Goal: Task Accomplishment & Management: Complete application form

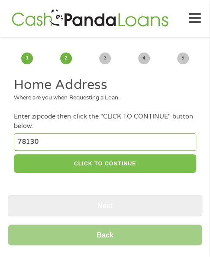
type input "78130"
click at [90, 163] on button "CLICK TO CONTINUE" at bounding box center [105, 163] width 182 height 19
type input "78130"
type input "New Braunfels"
select select "[US_STATE]"
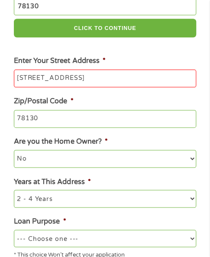
scroll to position [217, 0]
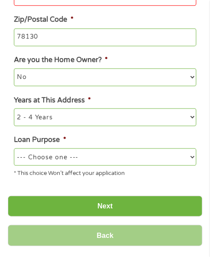
type input "[STREET_ADDRESS]"
drag, startPoint x: 112, startPoint y: 159, endPoint x: 97, endPoint y: 160, distance: 15.7
click at [113, 159] on select "--- Choose one --- Pay Bills Debt Consolidation Home Improvement Major Purchase…" at bounding box center [105, 156] width 182 height 17
select select "other"
click at [14, 149] on select "--- Choose one --- Pay Bills Debt Consolidation Home Improvement Major Purchase…" at bounding box center [105, 156] width 182 height 17
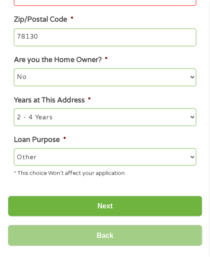
drag, startPoint x: 79, startPoint y: 209, endPoint x: 156, endPoint y: 167, distance: 88.1
click at [79, 209] on input "Next" at bounding box center [105, 205] width 195 height 21
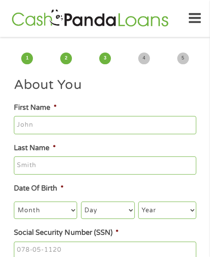
scroll to position [0, 0]
type input "[PERSON_NAME]"
type input "Brown"
click at [47, 209] on select "Month 1 2 3 4 5 6 7 8 9 10 11 12" at bounding box center [45, 209] width 63 height 17
select select "7"
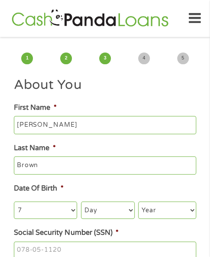
click at [14, 202] on select "Month 1 2 3 4 5 6 7 8 9 10 11 12" at bounding box center [45, 209] width 63 height 17
click at [105, 209] on select "Day 1 2 3 4 5 6 7 8 9 10 11 12 13 14 15 16 17 18 19 20 21 22 23 24 25 26 27 28 …" at bounding box center [108, 209] width 54 height 17
select select "14"
click at [167, 209] on select "Year [DATE] 2006 2005 2004 2003 2002 2001 2000 1999 1998 1997 1996 1995 1994 19…" at bounding box center [167, 209] width 58 height 17
select select "1982"
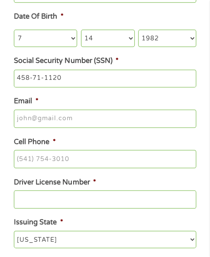
scroll to position [173, 0]
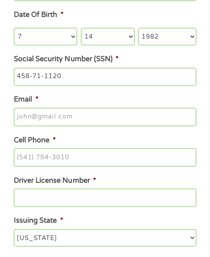
type input "458-71-1120"
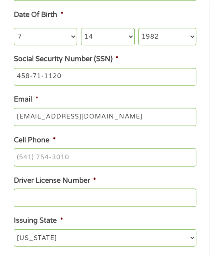
type input "[EMAIL_ADDRESS][DOMAIN_NAME]"
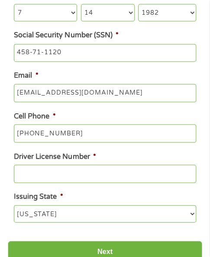
scroll to position [217, 0]
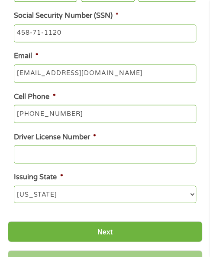
type input "[PHONE_NUMBER]"
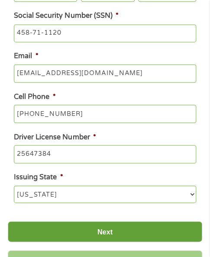
type input "25647384"
click at [86, 227] on input "Next" at bounding box center [105, 231] width 195 height 21
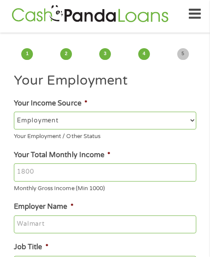
scroll to position [0, 0]
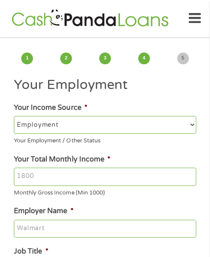
click at [112, 173] on input "Your Total Monthly Income *" at bounding box center [105, 176] width 182 height 18
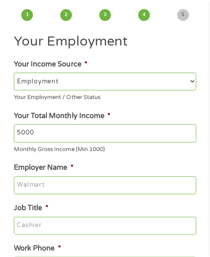
type input "5000"
type input "Minigrip"
click at [113, 229] on input "Job Title *" at bounding box center [105, 225] width 182 height 18
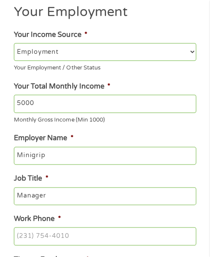
scroll to position [130, 0]
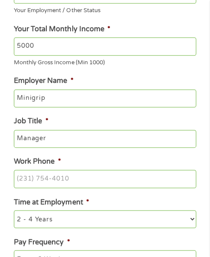
type input "Manager"
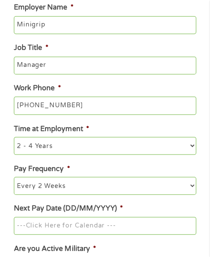
scroll to position [217, 0]
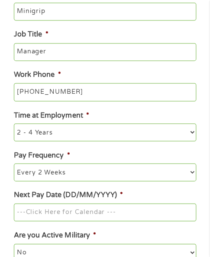
type input "[PHONE_NUMBER]"
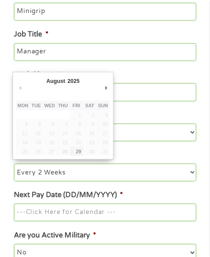
click at [118, 211] on input "Next Pay Date (DD/MM/YYYY) *" at bounding box center [105, 212] width 182 height 18
type input "[DATE]"
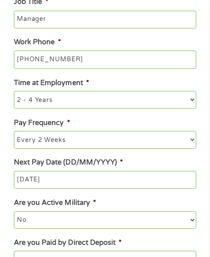
scroll to position [304, 0]
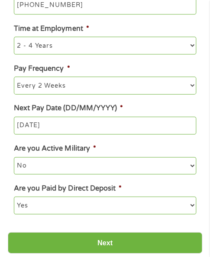
click at [113, 233] on div "Back Next" at bounding box center [105, 257] width 195 height 65
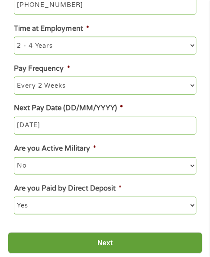
click at [110, 235] on input "Next" at bounding box center [105, 242] width 195 height 21
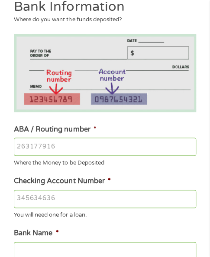
scroll to position [87, 0]
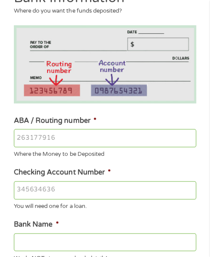
type input "083009060"
type input "8180861225"
click at [77, 133] on input "083009060" at bounding box center [105, 138] width 182 height 18
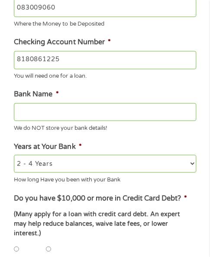
type input "PNC BANK [US_STATE]"
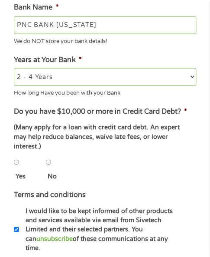
type input "083009060"
click at [52, 155] on li "No" at bounding box center [61, 167] width 31 height 28
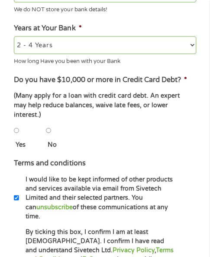
scroll to position [347, 0]
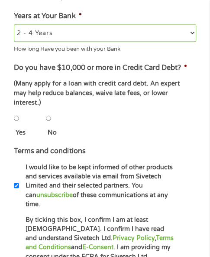
click at [48, 112] on input "No" at bounding box center [48, 118] width 5 height 17
radio input "true"
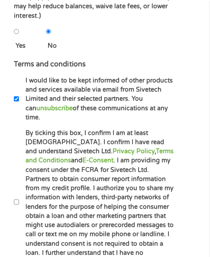
click at [81, 189] on label "By ticking this box, I confirm I am at least [DEMOGRAPHIC_DATA]. I confirm I ha…" at bounding box center [96, 201] width 155 height 147
click at [19, 193] on input "By ticking this box, I confirm I am at least [DEMOGRAPHIC_DATA]. I confirm I ha…" at bounding box center [16, 201] width 5 height 17
checkbox input "true"
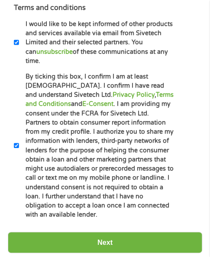
scroll to position [520, 0]
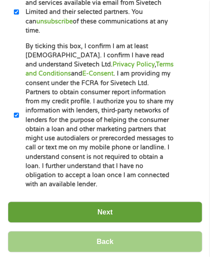
click at [126, 201] on input "Next" at bounding box center [105, 211] width 195 height 21
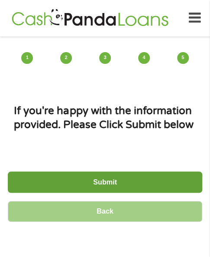
scroll to position [0, 0]
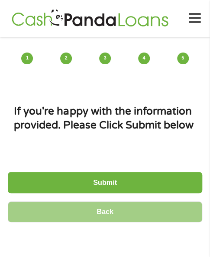
click at [36, 182] on input "Submit" at bounding box center [105, 182] width 195 height 21
